Goal: Task Accomplishment & Management: Manage account settings

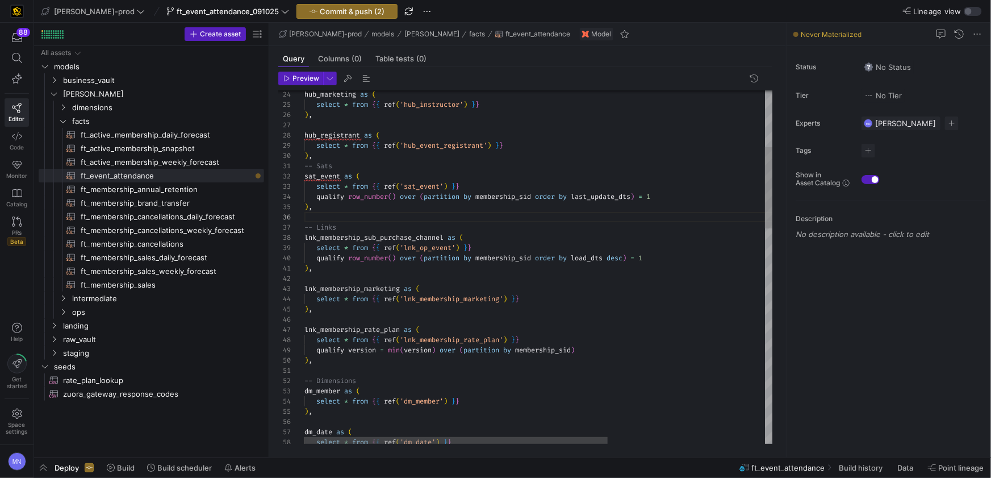
scroll to position [10, 37]
drag, startPoint x: 443, startPoint y: 187, endPoint x: 534, endPoint y: 189, distance: 90.9
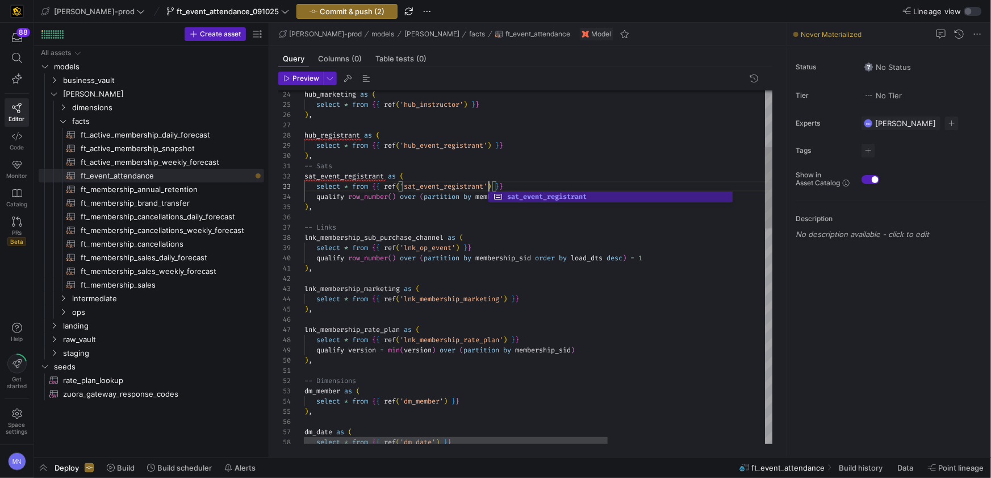
scroll to position [20, 184]
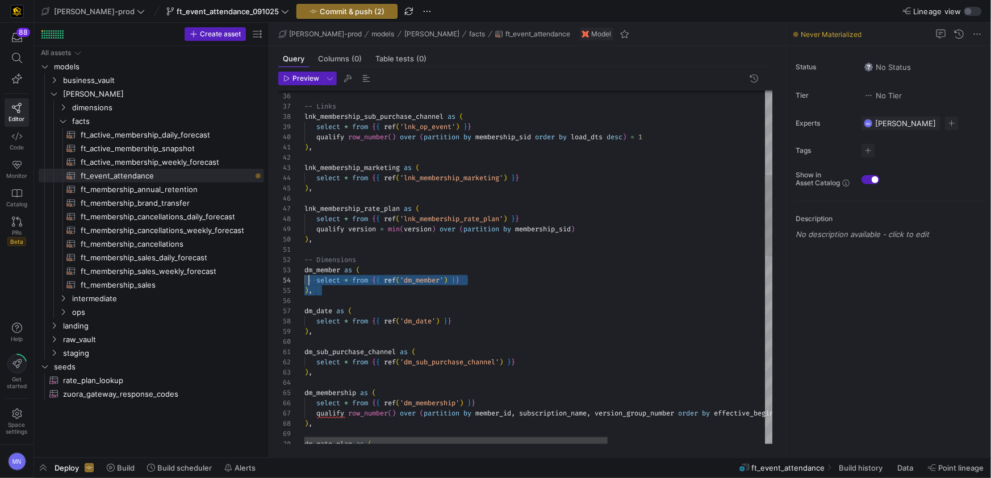
scroll to position [31, 0]
drag, startPoint x: 340, startPoint y: 296, endPoint x: 298, endPoint y: 275, distance: 47.2
click at [298, 275] on div "37 38 39 35 36 40 41 42 43 44 45 46 47 48 49 50 51 52 53 54 55 56 57 58 59 60 6…" at bounding box center [525, 266] width 495 height 353
click at [545, 286] on div ") ," at bounding box center [659, 290] width 711 height 10
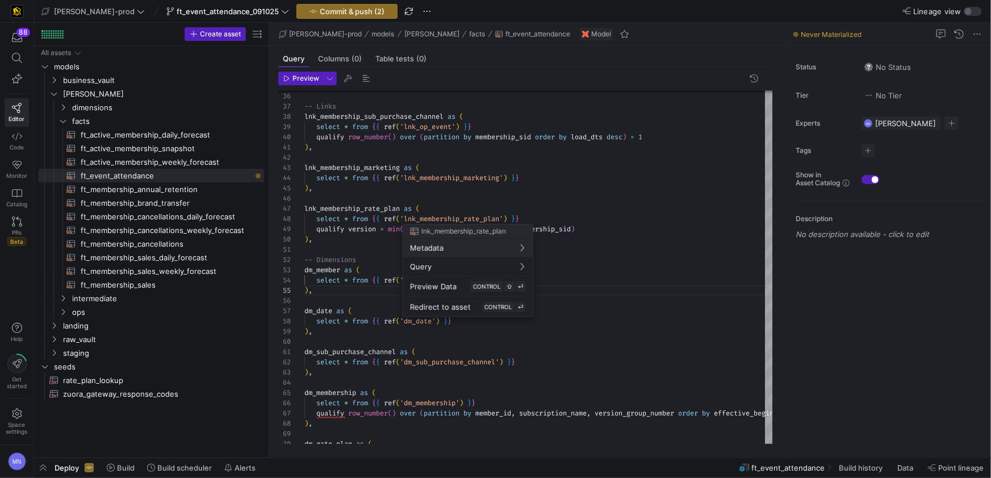
click at [604, 178] on div at bounding box center [495, 239] width 991 height 478
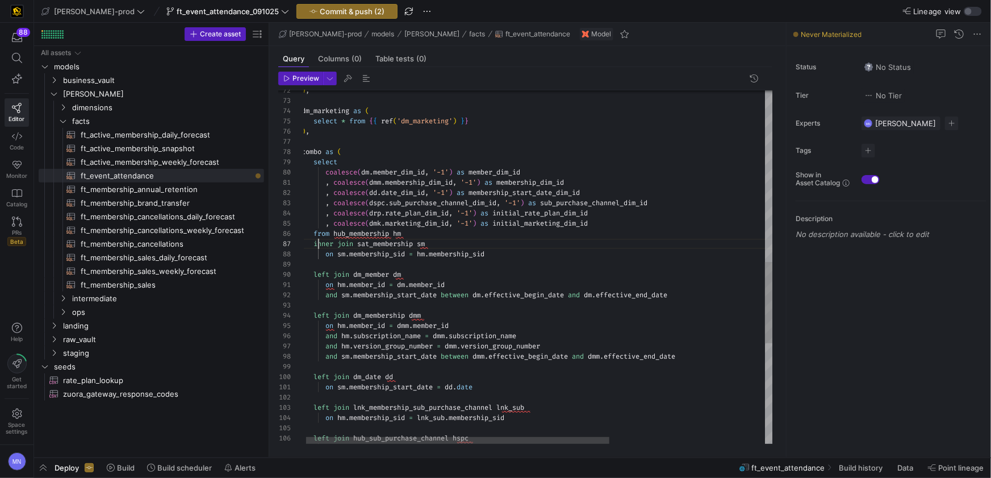
click at [321, 245] on span "inner" at bounding box center [323, 243] width 20 height 9
type textarea "on hm.member_id = dm.member_id and sm.membership_start_date between dm.effectiv…"
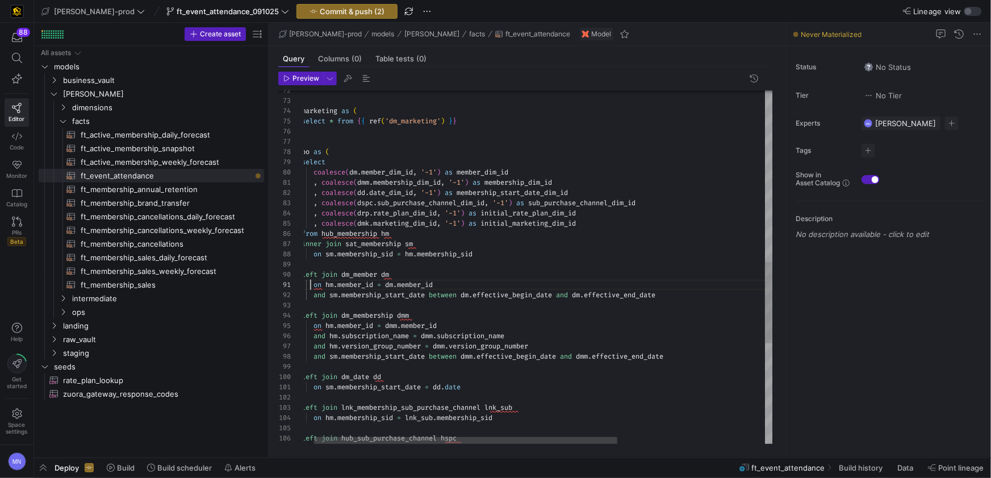
click at [321, 286] on div ") , dm_marketing as ( select * from { { ref ( 'dm_marketing' ) } } ) , combo as…" at bounding box center [645, 114] width 711 height 1529
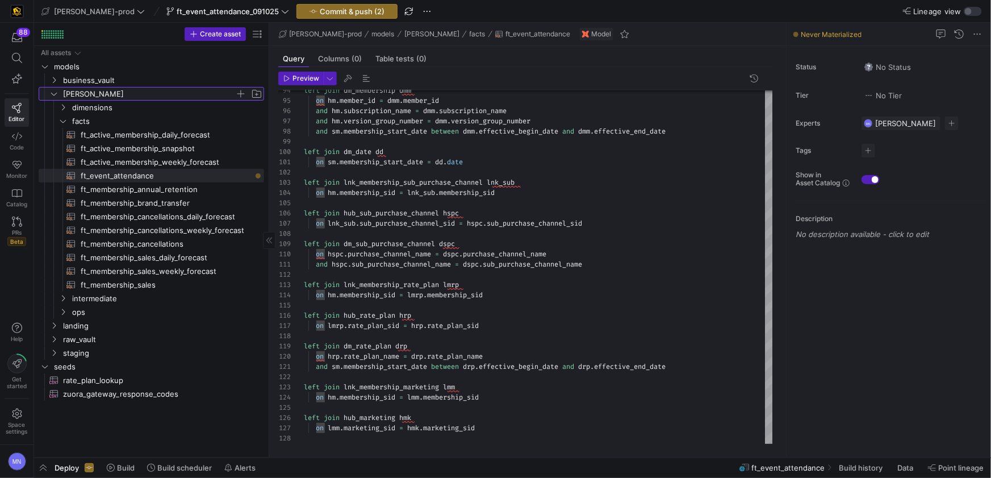
click at [55, 94] on icon "Press SPACE to select this row." at bounding box center [54, 94] width 6 height 3
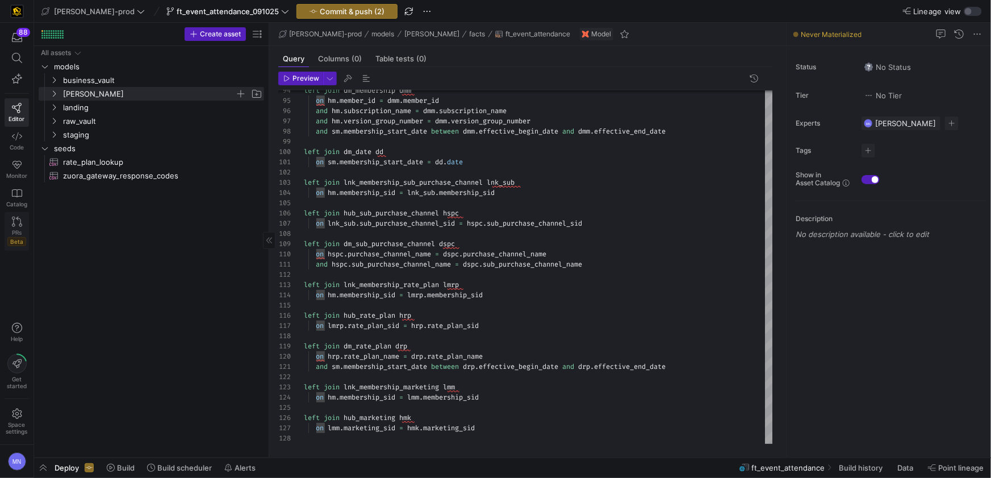
click at [12, 221] on icon at bounding box center [17, 221] width 10 height 10
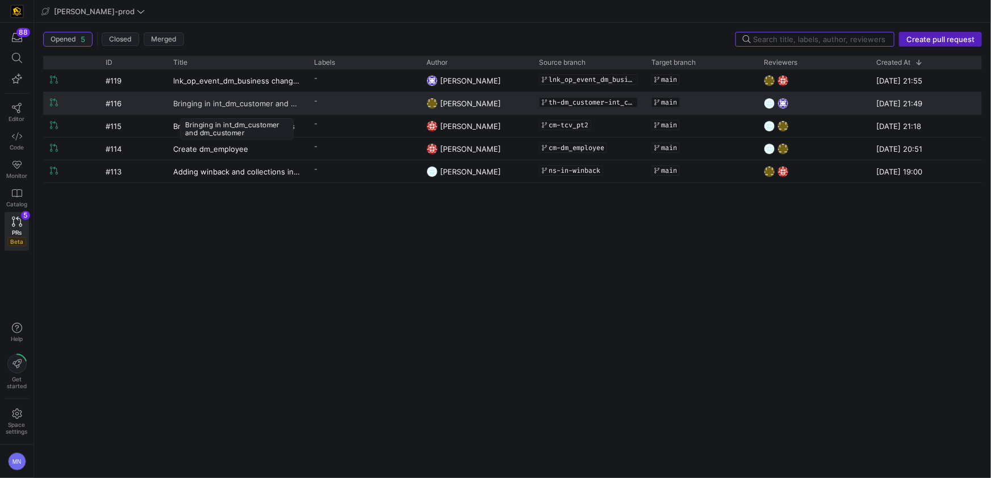
click at [224, 105] on span "Bringing in int_dm_customer and dm_customer" at bounding box center [236, 103] width 127 height 21
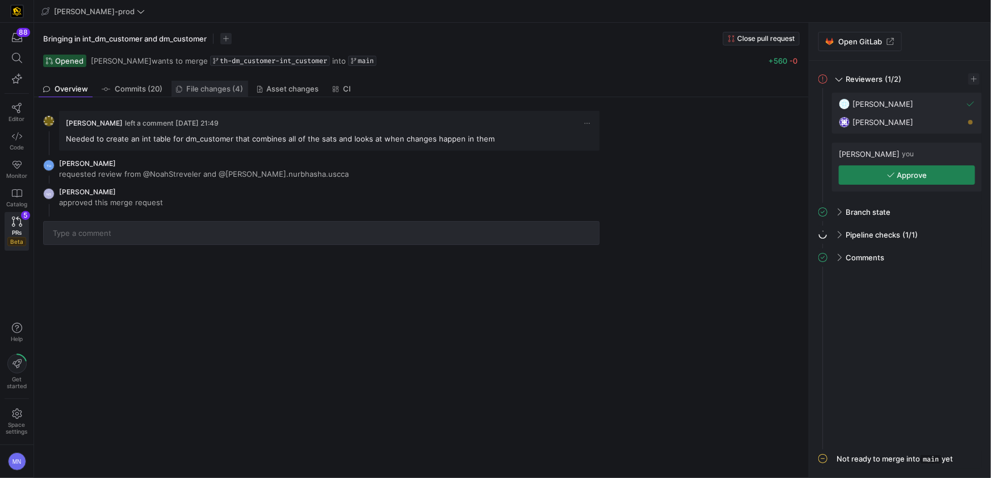
click at [200, 88] on span "File changes (4)" at bounding box center [215, 88] width 57 height 7
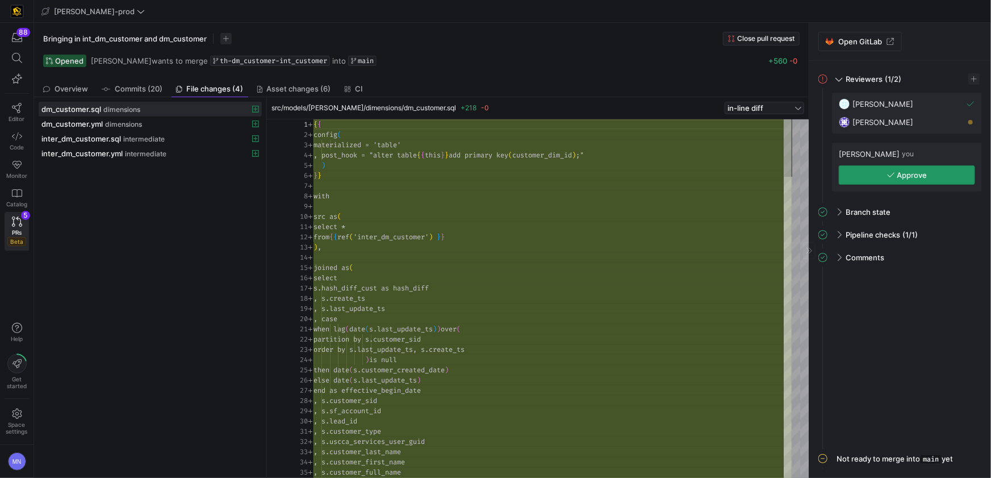
scroll to position [102, 0]
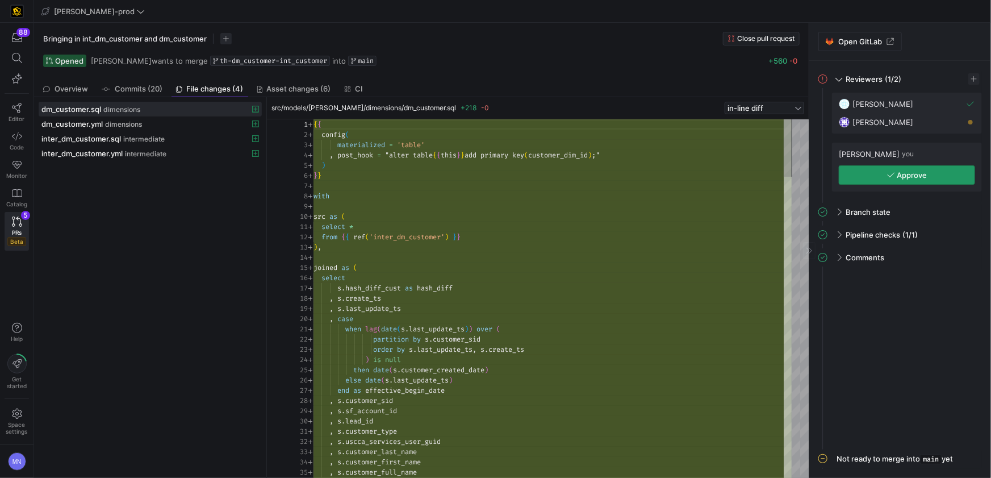
click at [949, 174] on span "button" at bounding box center [906, 175] width 135 height 18
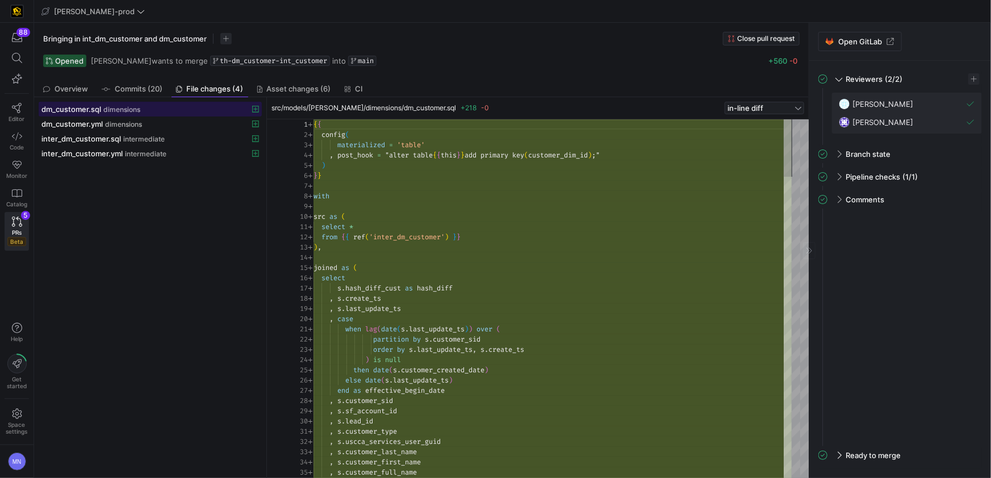
click at [80, 110] on span "dm_customer.sql" at bounding box center [71, 108] width 60 height 9
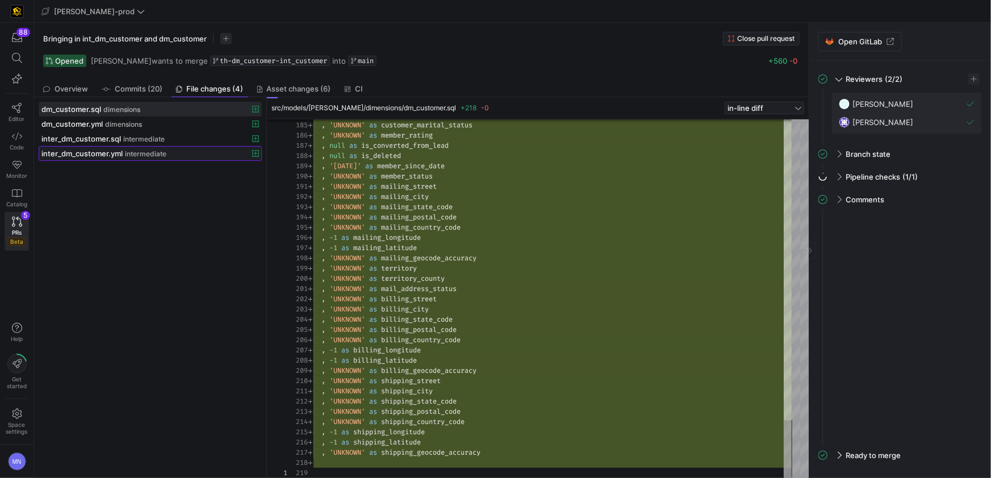
click at [114, 151] on span "inter_dm_customer.yml" at bounding box center [81, 153] width 81 height 9
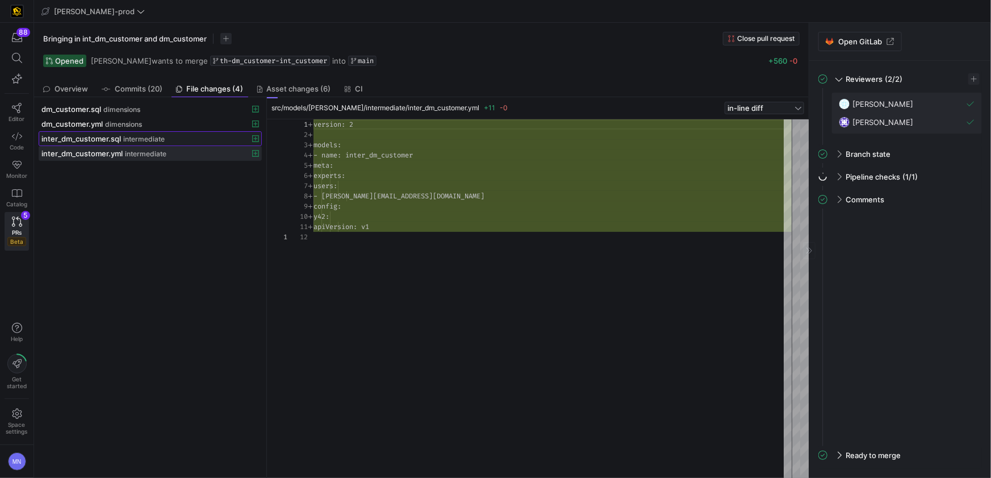
click at [108, 136] on span "inter_dm_customer.sql" at bounding box center [81, 138] width 80 height 9
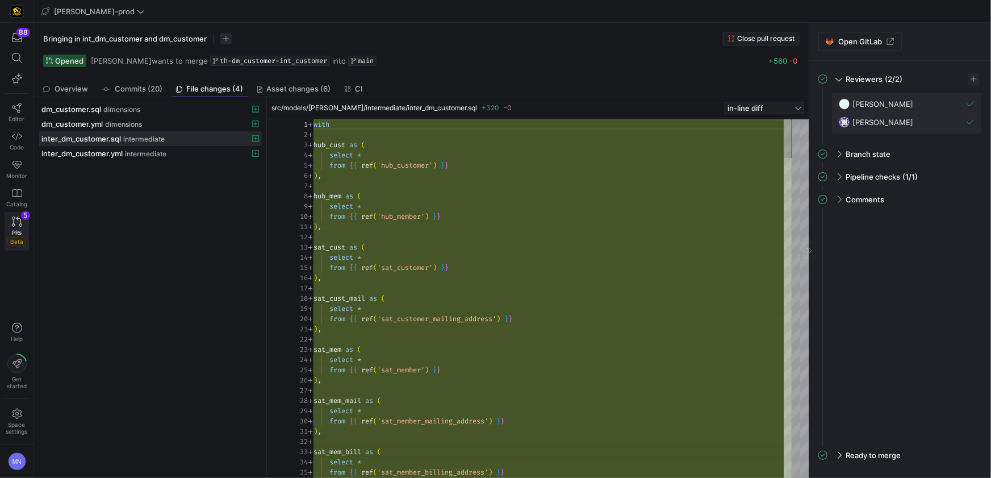
click at [19, 224] on icon at bounding box center [17, 221] width 10 height 10
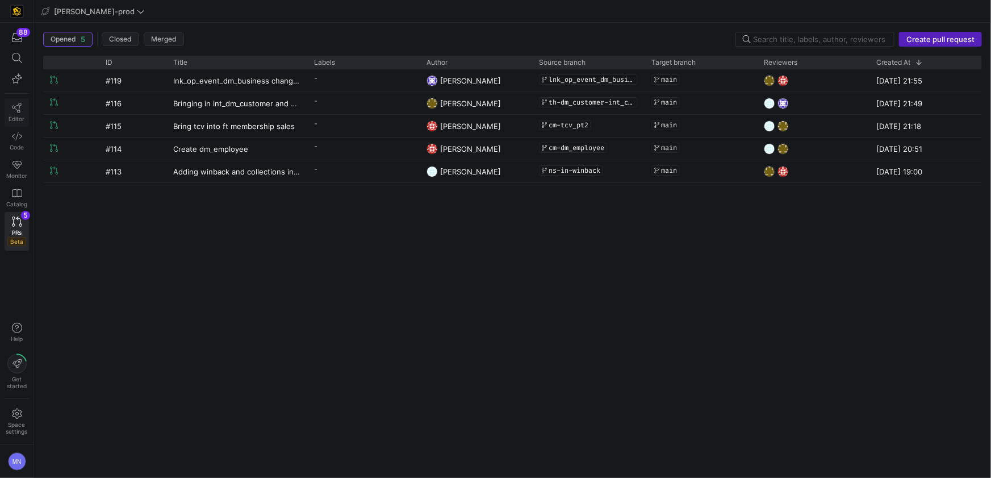
click at [17, 114] on link "Editor" at bounding box center [17, 112] width 24 height 28
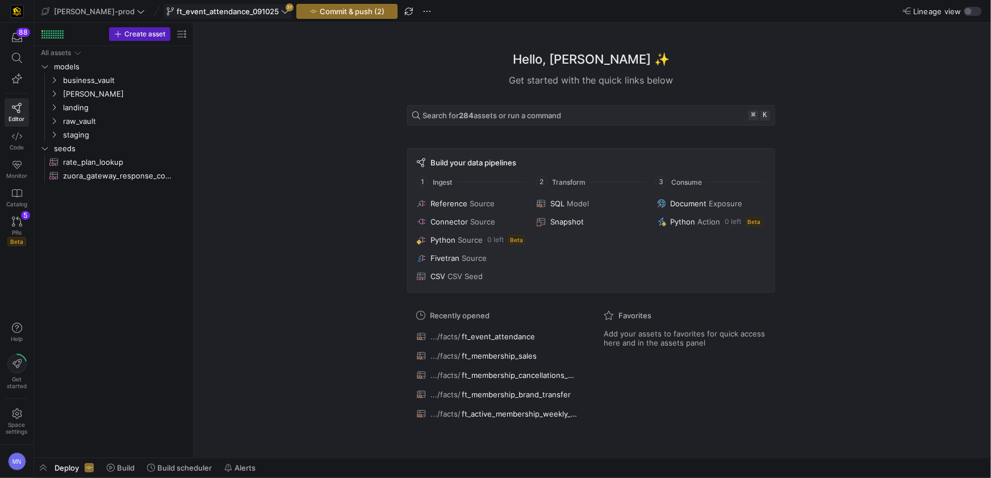
click at [208, 14] on span "ft_event_attendance_091025" at bounding box center [228, 11] width 102 height 9
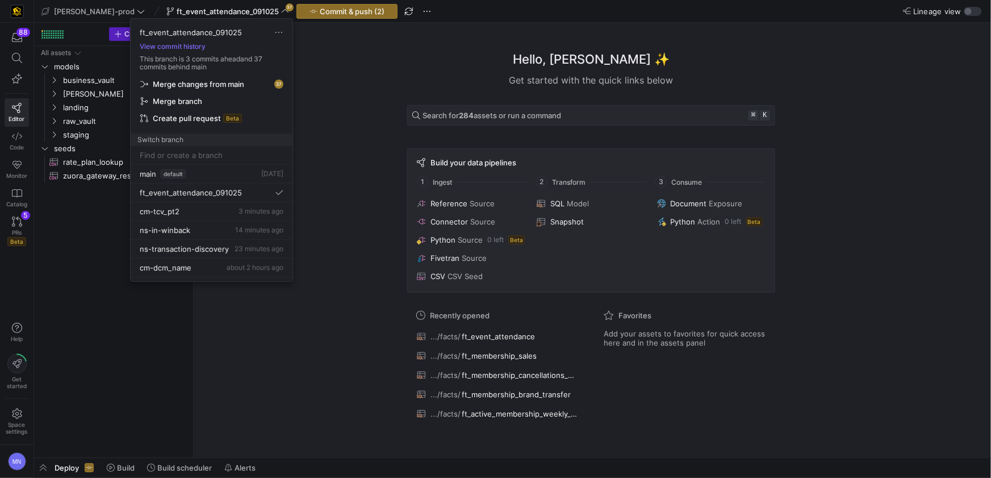
click at [203, 85] on span "Merge changes from main" at bounding box center [198, 84] width 91 height 9
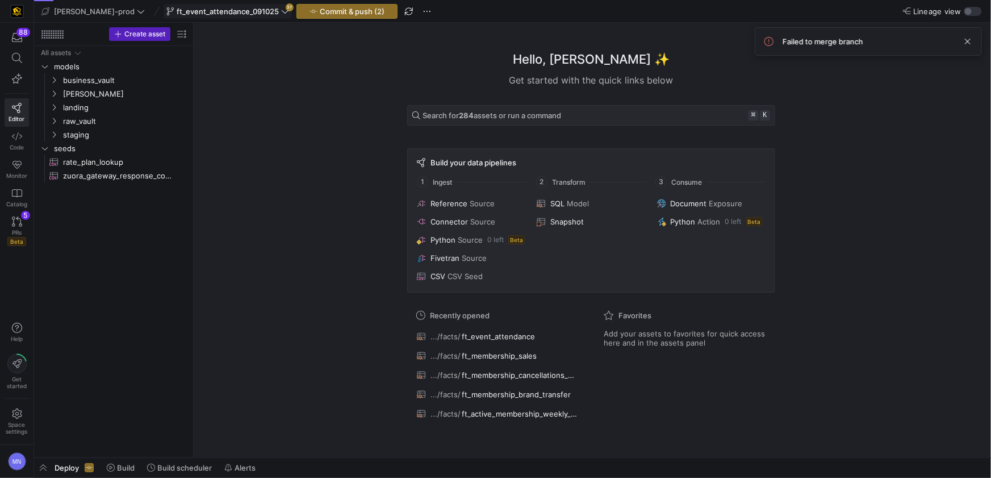
click at [281, 13] on icon at bounding box center [285, 11] width 8 height 8
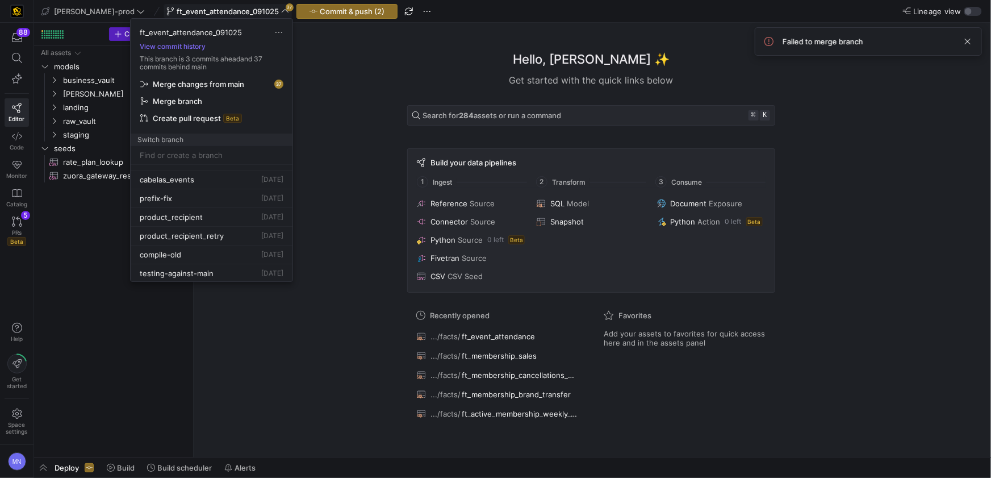
scroll to position [593, 0]
drag, startPoint x: 393, startPoint y: 73, endPoint x: 387, endPoint y: 69, distance: 7.4
click at [393, 73] on div at bounding box center [495, 239] width 991 height 478
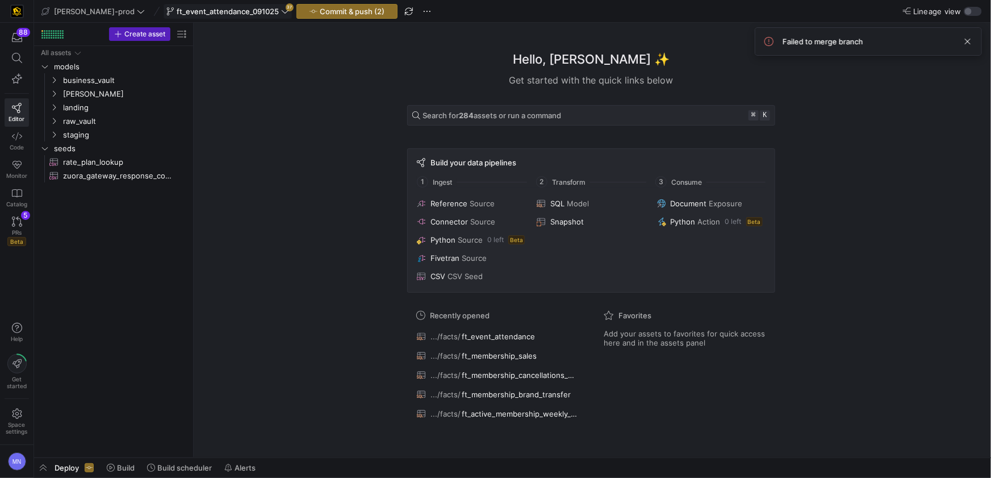
click at [186, 8] on span "ft_event_attendance_091025" at bounding box center [228, 11] width 102 height 9
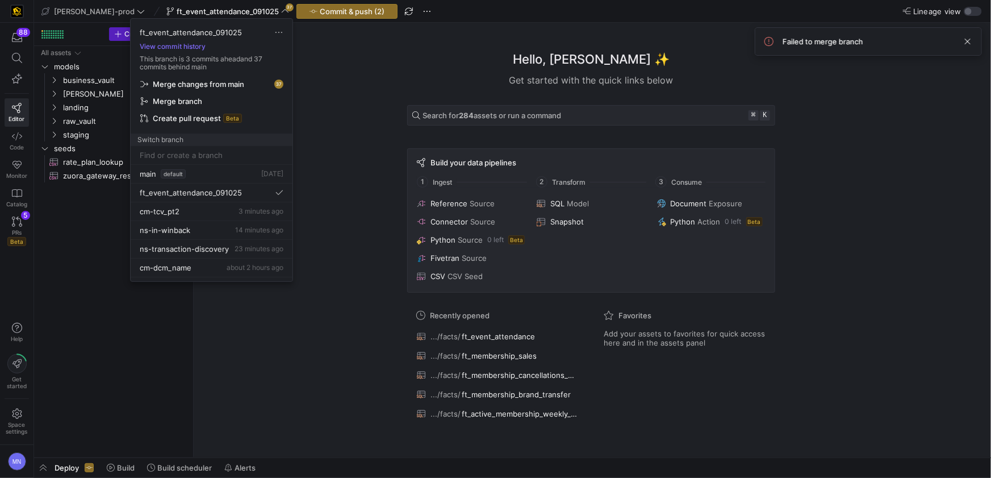
click at [19, 231] on div at bounding box center [495, 239] width 991 height 478
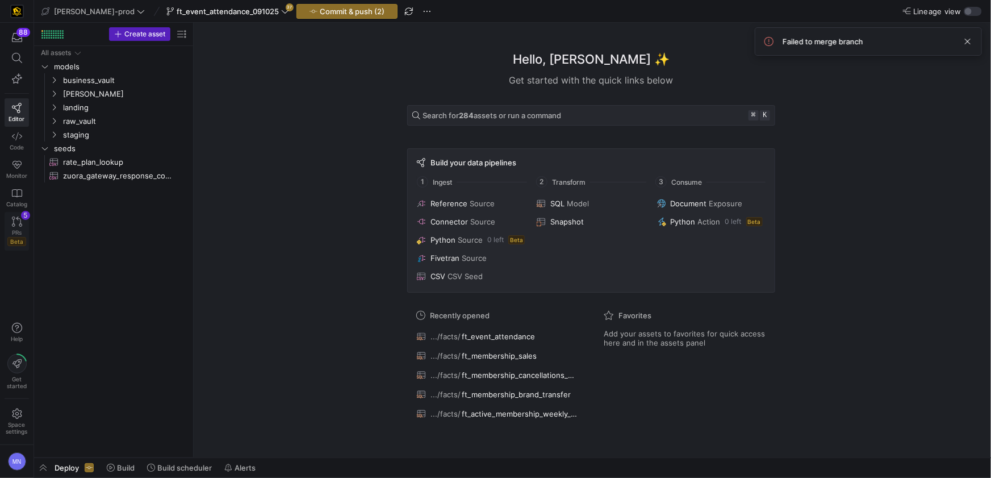
click at [16, 224] on icon at bounding box center [17, 221] width 10 height 10
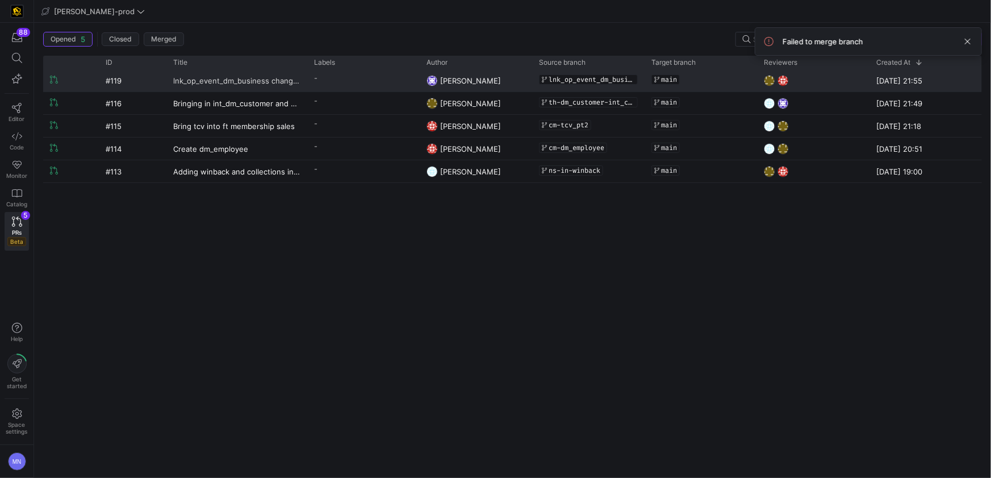
click at [259, 80] on span "lnk_op_event_dm_business changes" at bounding box center [236, 80] width 127 height 21
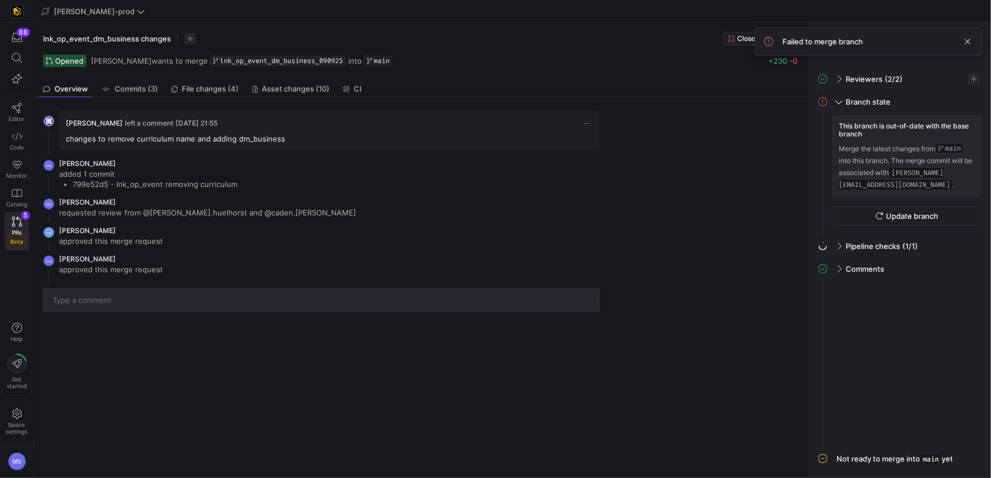
click at [140, 43] on span "lnk_op_event_dm_business changes" at bounding box center [107, 38] width 128 height 9
click at [85, 37] on input "lnk_op_event_dm_business changes" at bounding box center [104, 38] width 116 height 9
click at [82, 9] on span "[PERSON_NAME]-prod" at bounding box center [94, 11] width 81 height 9
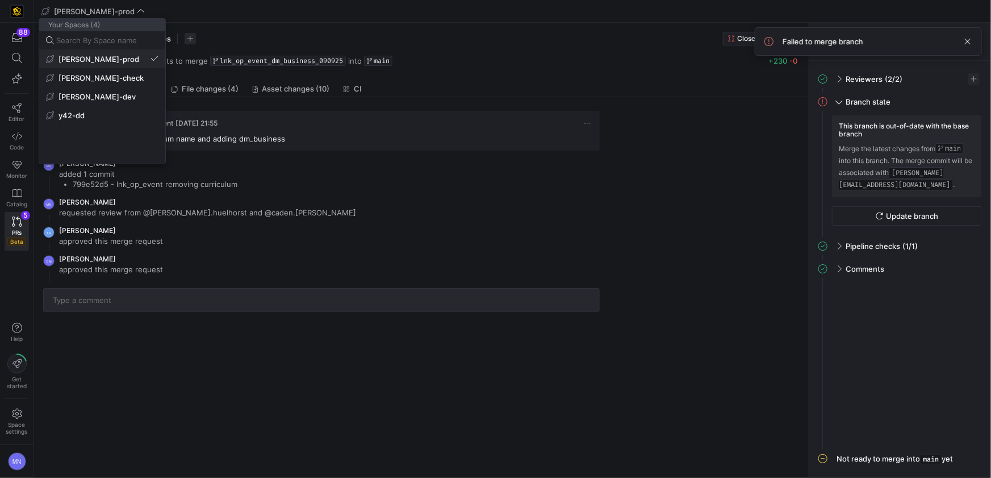
click at [97, 64] on button "[PERSON_NAME]-prod" at bounding box center [102, 59] width 126 height 18
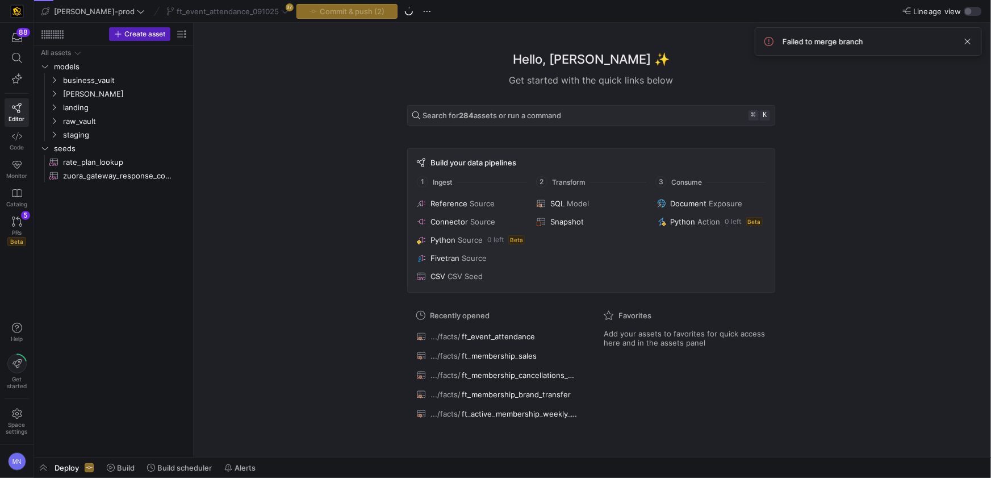
click at [245, 16] on div "ft_event_attendance_091025 37" at bounding box center [228, 11] width 128 height 15
click at [248, 14] on div "ft_event_attendance_091025 37" at bounding box center [228, 11] width 128 height 15
click at [281, 14] on icon at bounding box center [285, 11] width 8 height 8
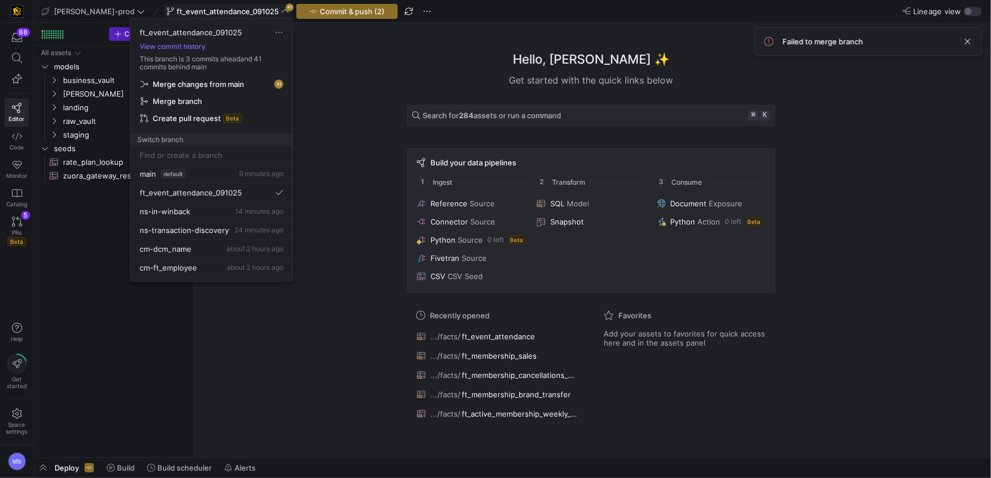
click at [351, 47] on div at bounding box center [495, 239] width 991 height 478
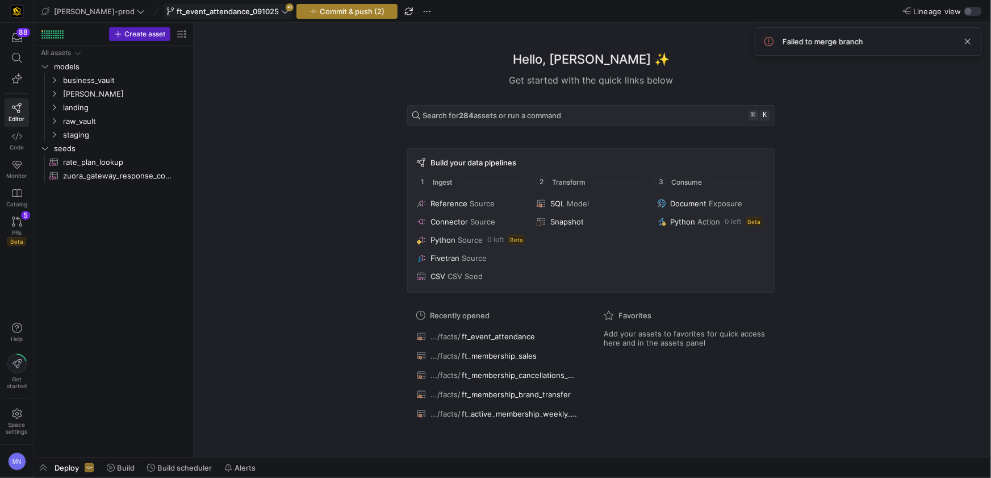
click at [340, 10] on span "Commit & push (2)" at bounding box center [352, 11] width 65 height 9
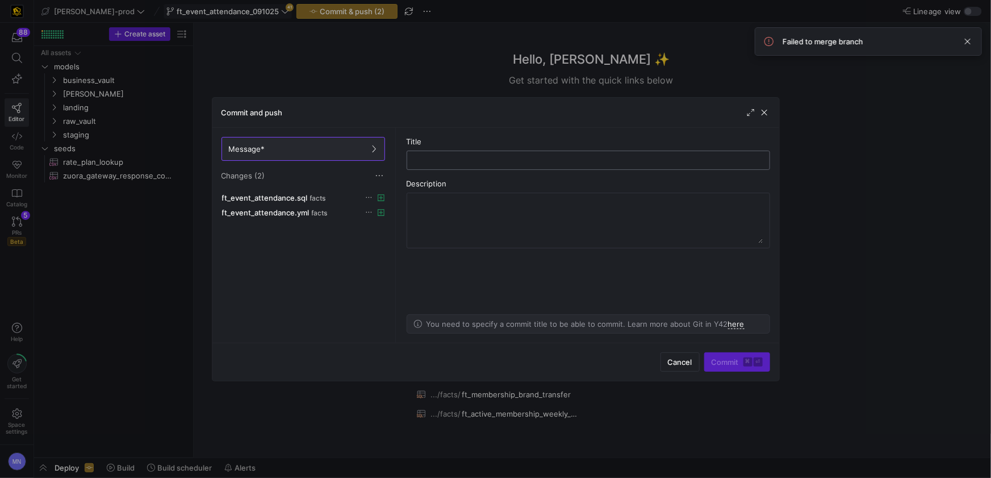
click at [455, 162] on input "text" at bounding box center [588, 160] width 344 height 9
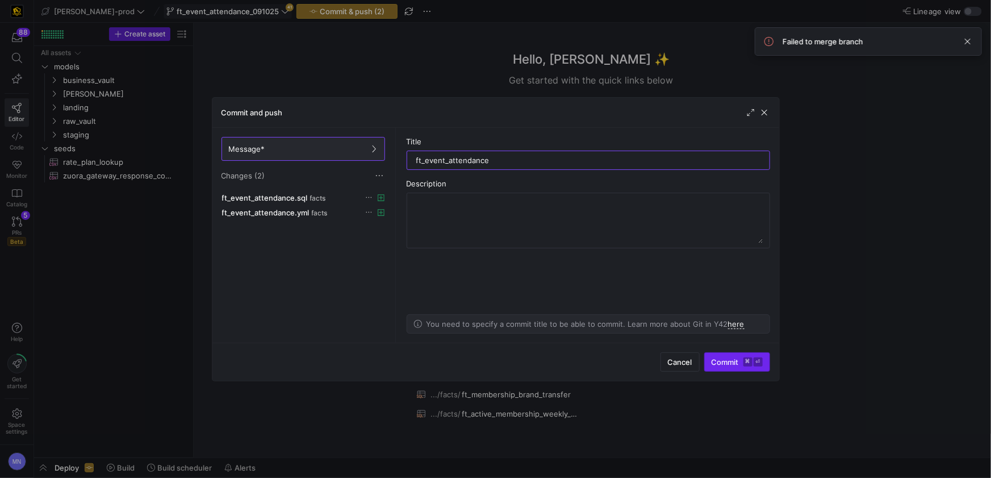
type input "ft_event_attendance"
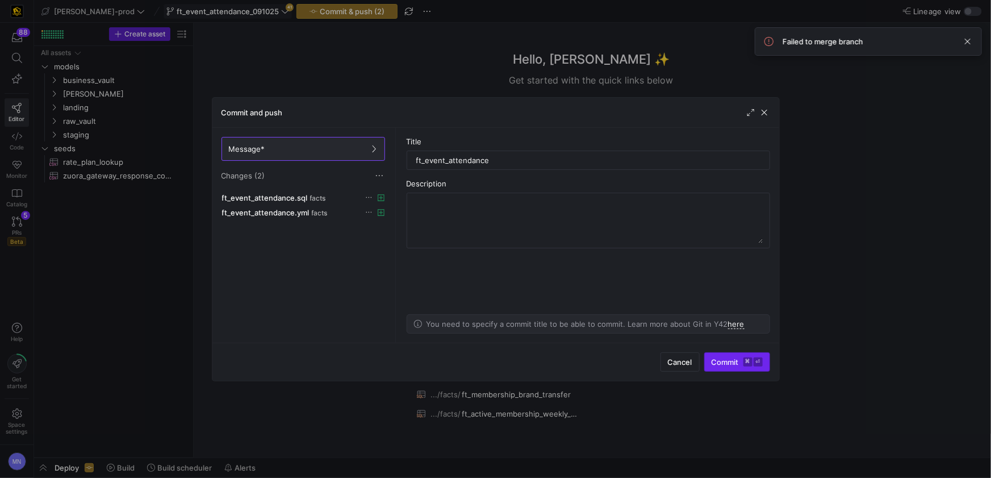
click at [735, 362] on span "Commit ⌘ ⏎" at bounding box center [737, 361] width 51 height 9
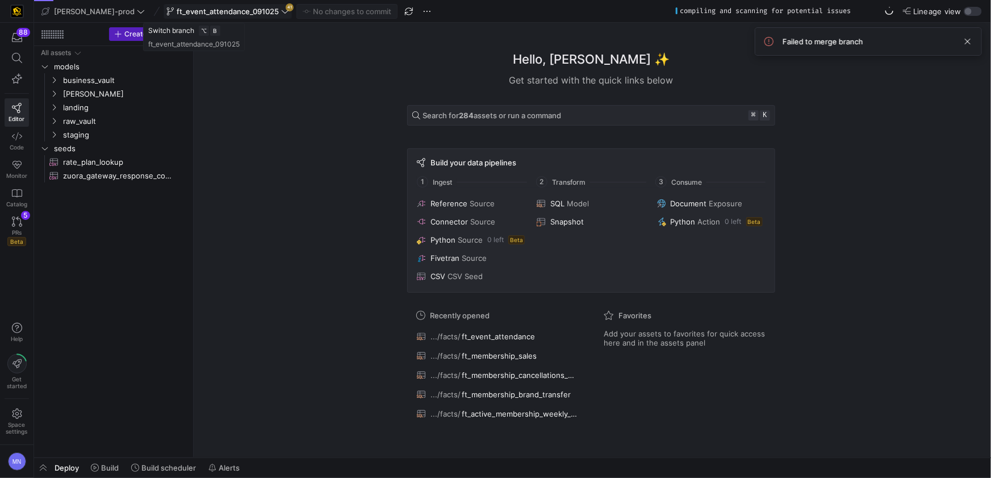
click at [282, 10] on icon at bounding box center [285, 11] width 7 height 3
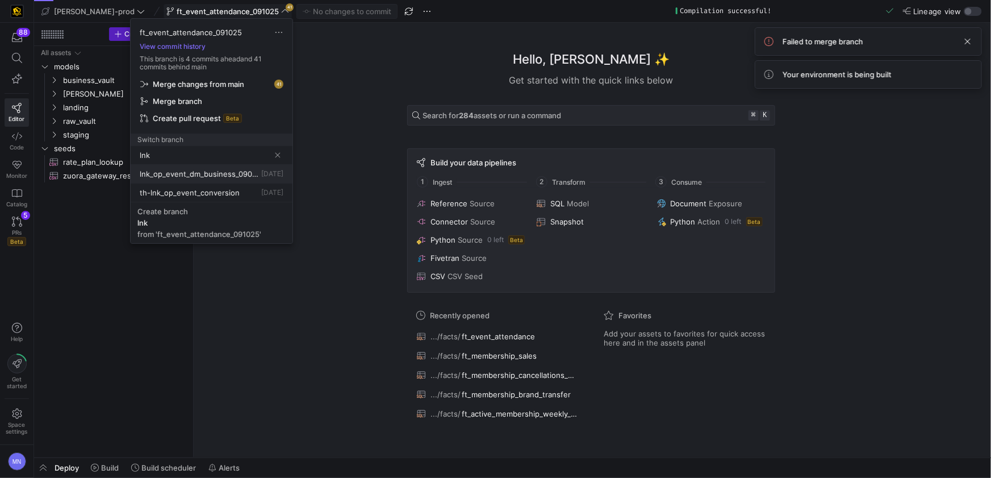
type input "lnk"
click at [228, 175] on span "lnk_op_event_dm_business_090925" at bounding box center [199, 173] width 119 height 9
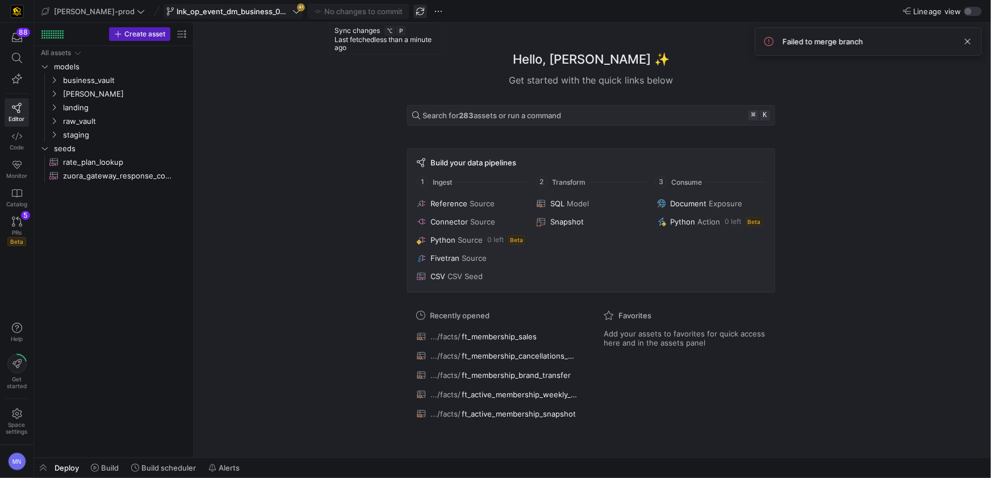
click at [413, 12] on span "button" at bounding box center [420, 12] width 14 height 14
click at [256, 9] on span "lnk_op_event_dm_business_090925" at bounding box center [233, 11] width 134 height 9
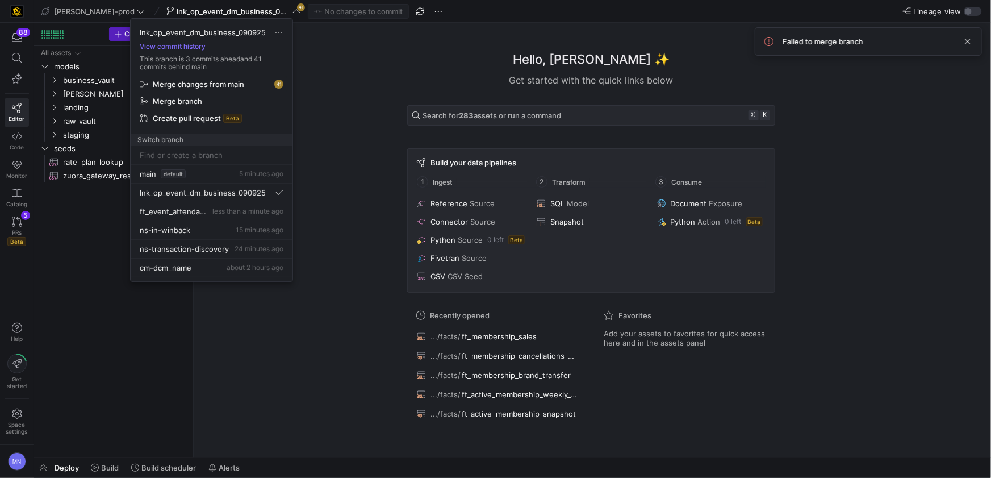
click at [216, 85] on span "Merge changes from main" at bounding box center [198, 84] width 91 height 9
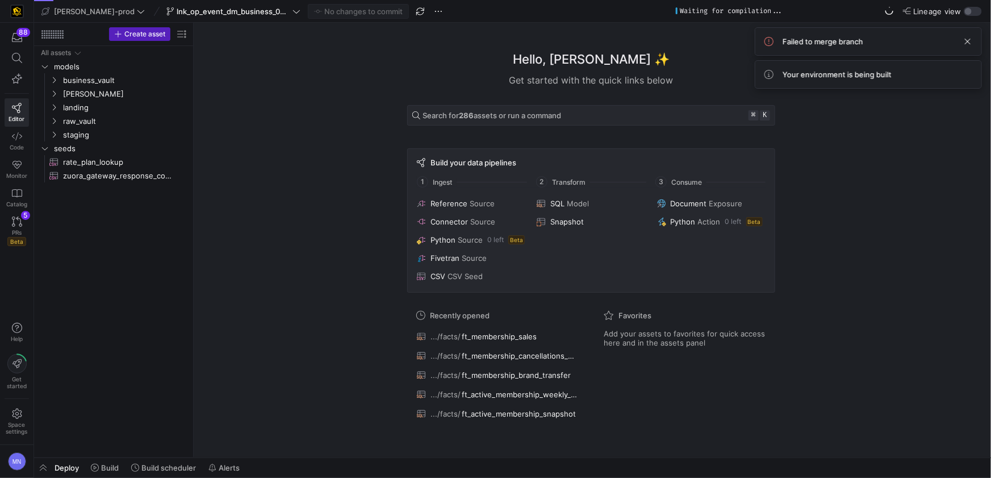
click at [848, 47] on div "Failed to merge branch" at bounding box center [868, 41] width 227 height 28
click at [846, 43] on span "Failed to merge branch" at bounding box center [823, 41] width 81 height 9
click at [965, 41] on span at bounding box center [968, 42] width 14 height 14
click at [225, 64] on div "Hello, [PERSON_NAME] ✨ Get started with the quick links below Search for 286 as…" at bounding box center [591, 240] width 786 height 434
drag, startPoint x: 236, startPoint y: 98, endPoint x: 228, endPoint y: 61, distance: 38.3
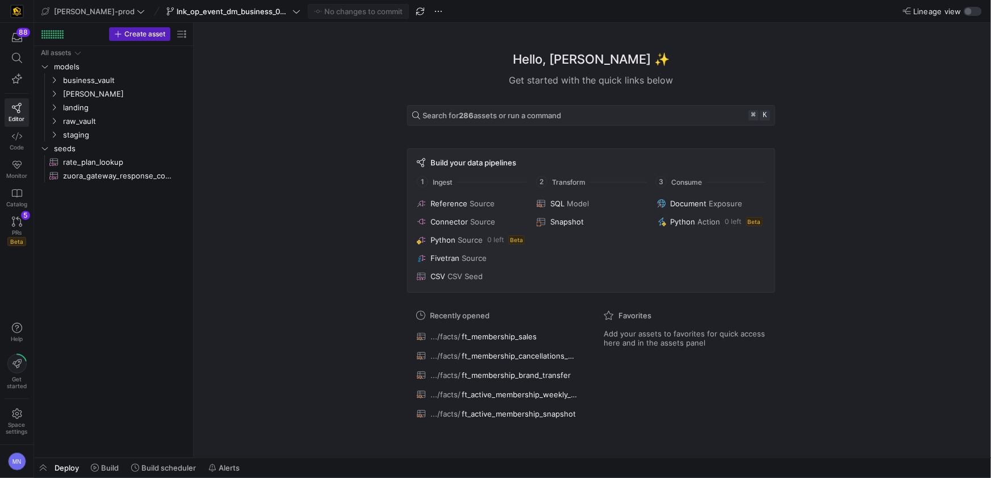
click at [235, 94] on div "Hello, [PERSON_NAME] ✨ Get started with the quick links below Search for 286 as…" at bounding box center [591, 240] width 786 height 434
click at [15, 227] on link "PRs Beta 5" at bounding box center [17, 231] width 24 height 39
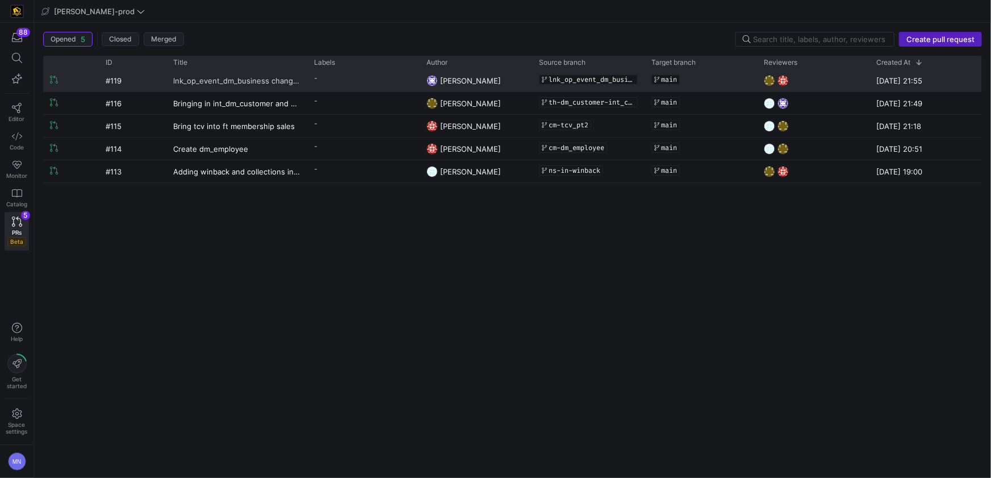
click at [246, 78] on span "lnk_op_event_dm_business changes" at bounding box center [236, 80] width 127 height 21
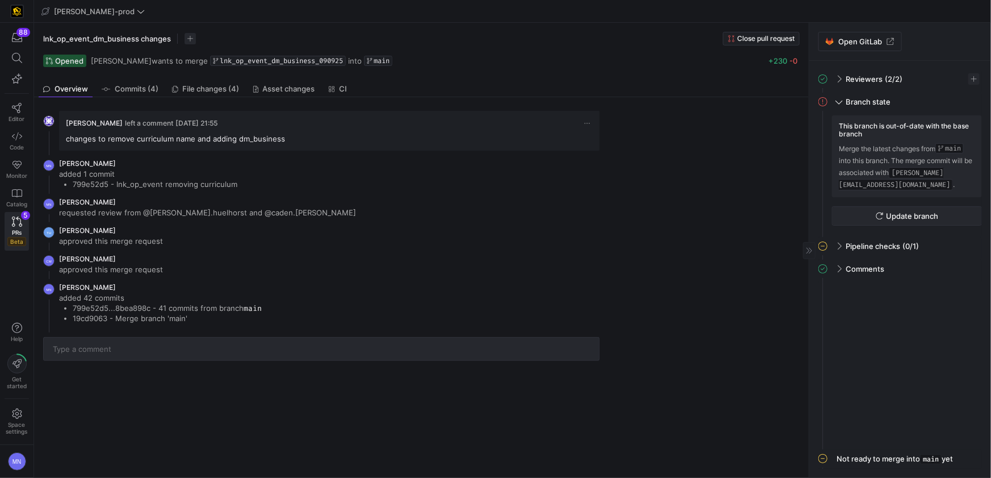
click at [906, 214] on span "Update branch" at bounding box center [912, 215] width 52 height 9
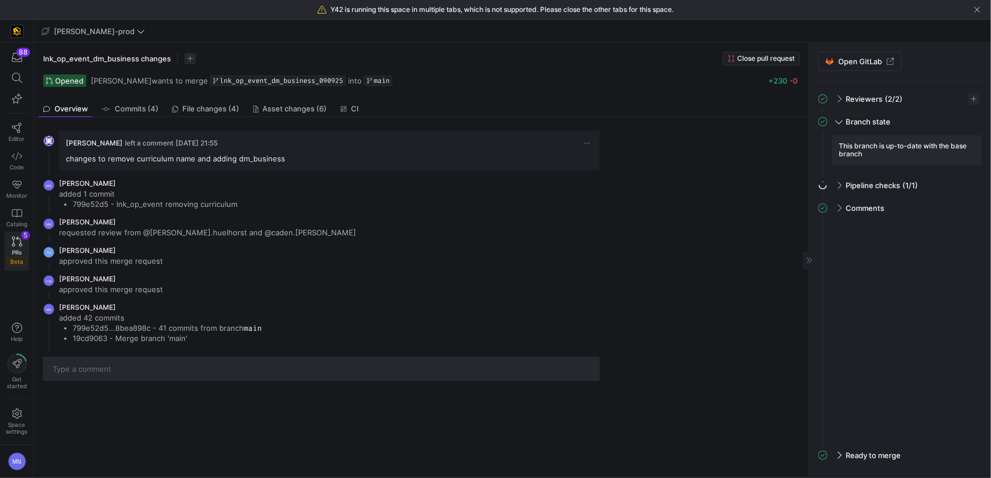
click at [15, 246] on link "PRs Beta 5" at bounding box center [17, 251] width 24 height 39
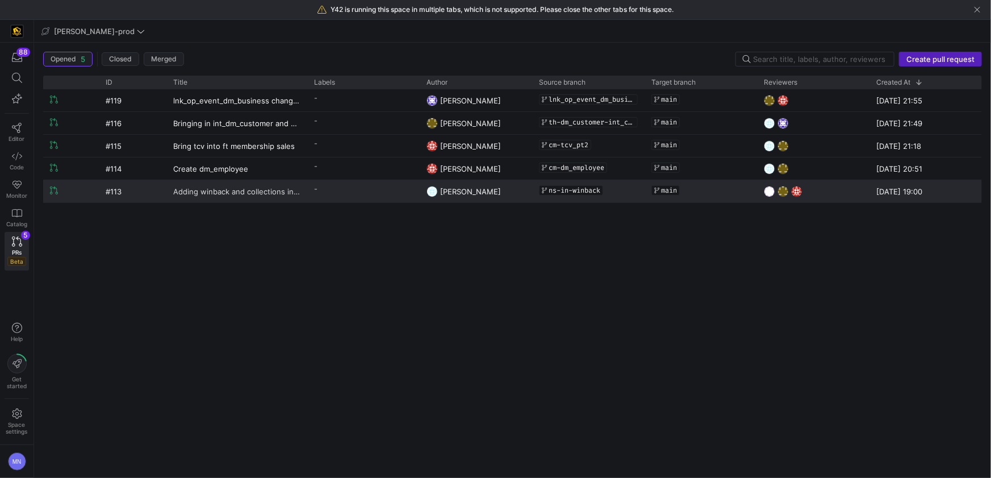
click at [252, 193] on span "Adding winback and collections into the code" at bounding box center [236, 191] width 127 height 21
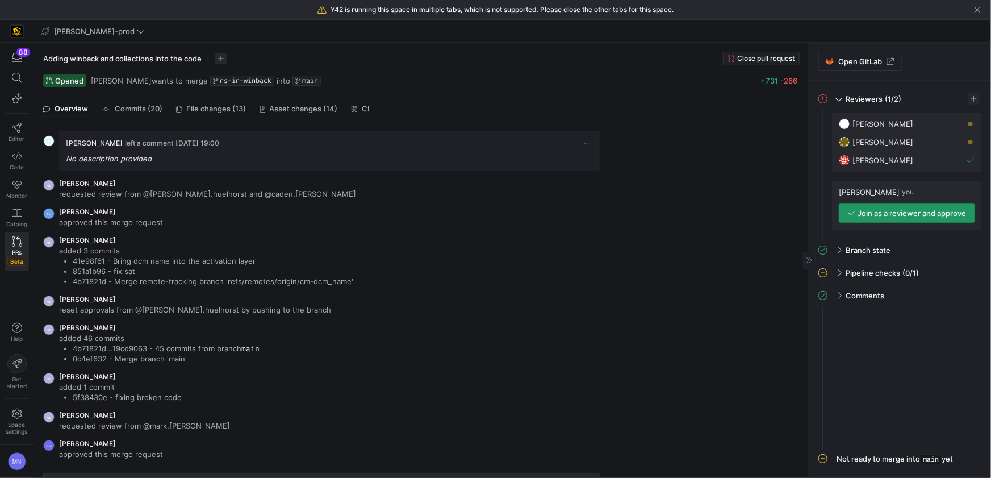
click at [913, 211] on span "Join as a reviewer and approve" at bounding box center [912, 212] width 108 height 9
